Goal: Find specific page/section: Find specific page/section

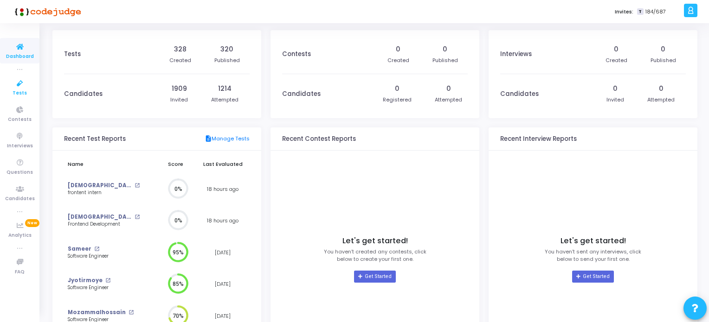
click at [6, 77] on link "Tests" at bounding box center [19, 88] width 39 height 26
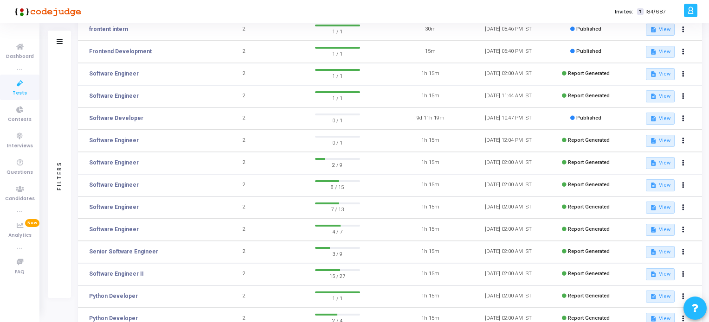
scroll to position [93, 0]
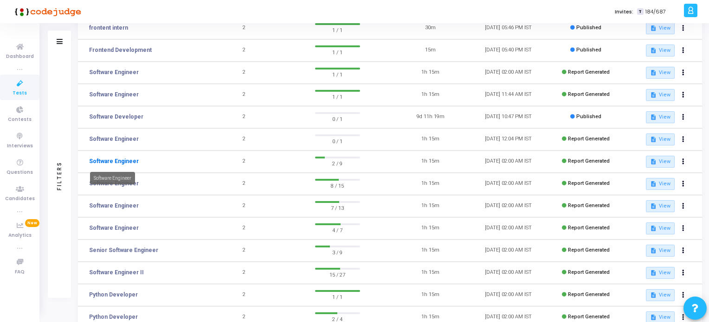
click at [99, 157] on link "Software Engineer" at bounding box center [114, 161] width 50 height 8
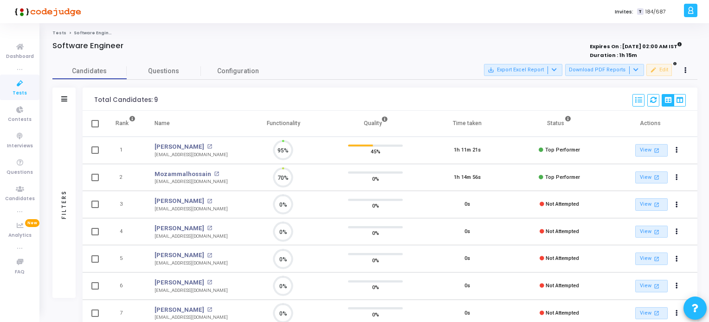
scroll to position [19, 24]
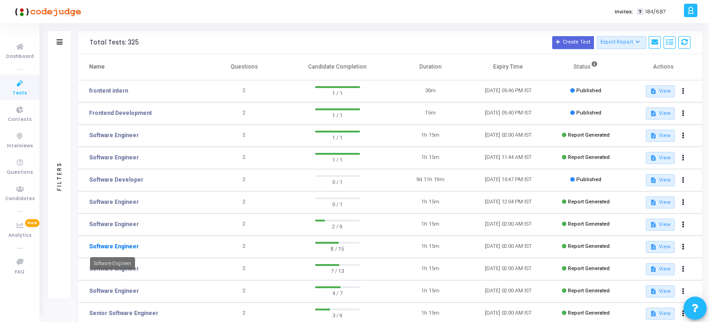
click at [130, 249] on link "Software Engineer" at bounding box center [114, 247] width 50 height 8
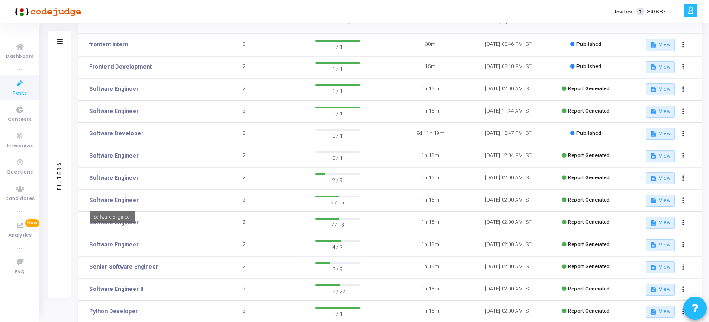
click at [122, 223] on div "Software Engineer" at bounding box center [112, 217] width 45 height 13
click at [122, 222] on link "Software Engineer" at bounding box center [114, 223] width 50 height 8
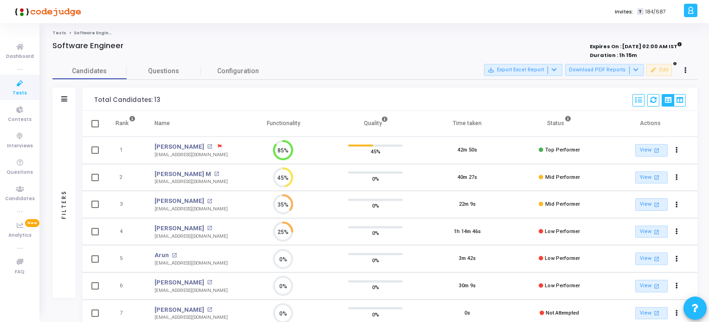
click at [218, 145] on icon at bounding box center [220, 147] width 4 height 4
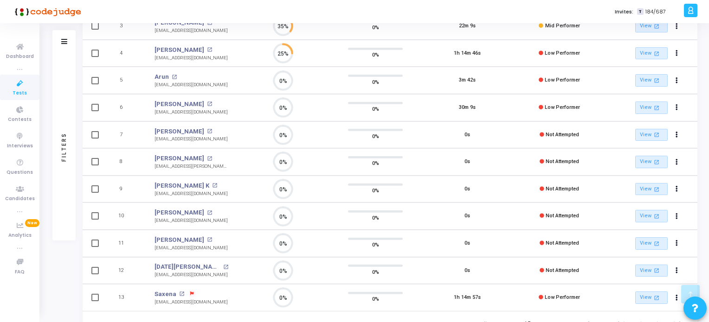
scroll to position [215, 0]
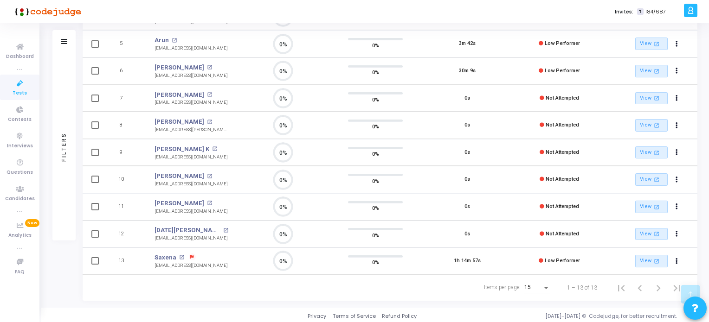
click at [546, 287] on div at bounding box center [354, 161] width 709 height 322
click at [535, 285] on div "15" at bounding box center [533, 288] width 18 height 6
click at [534, 276] on span "50" at bounding box center [538, 280] width 26 height 17
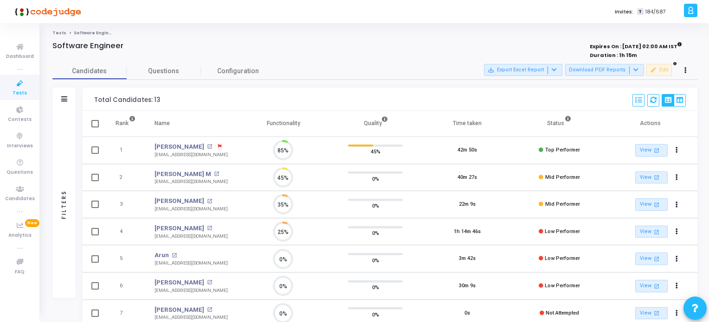
scroll to position [19, 24]
